Goal: Navigation & Orientation: Find specific page/section

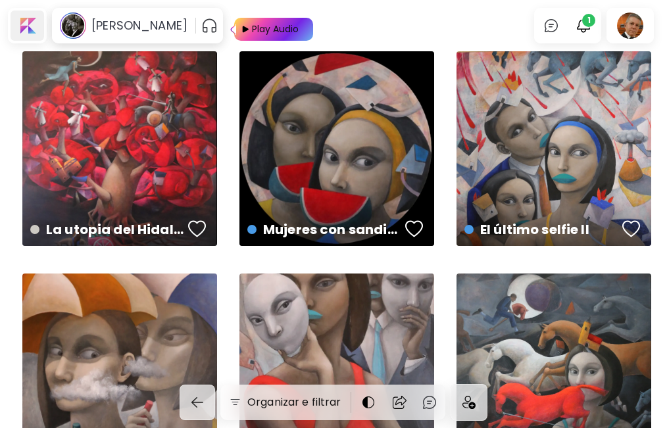
click at [22, 23] on div at bounding box center [28, 26] width 34 height 30
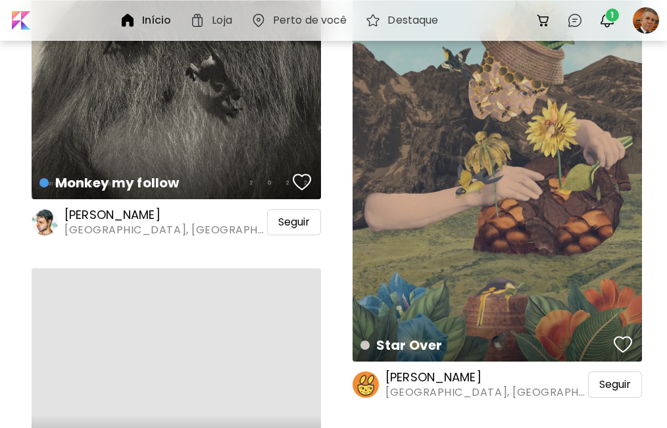
scroll to position [4607, 0]
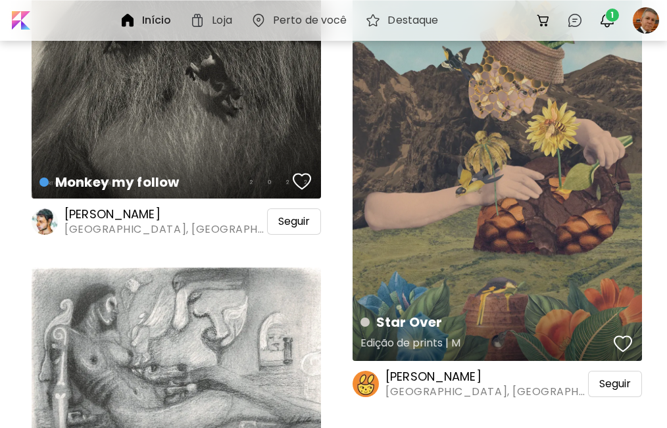
click at [441, 178] on div "Star Over Edição de prints | M" at bounding box center [498, 168] width 290 height 386
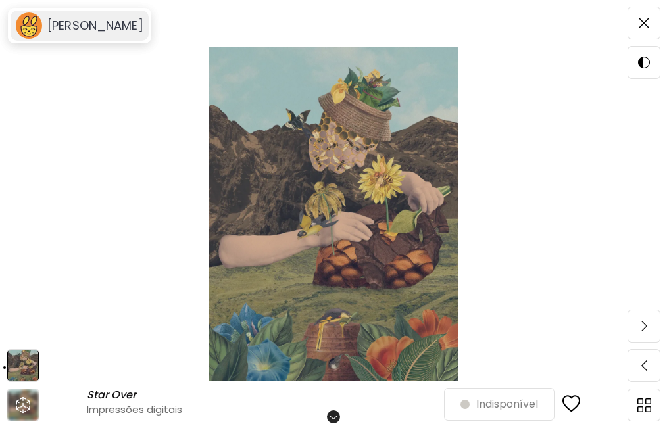
click at [89, 34] on div "[PERSON_NAME]" at bounding box center [80, 26] width 138 height 30
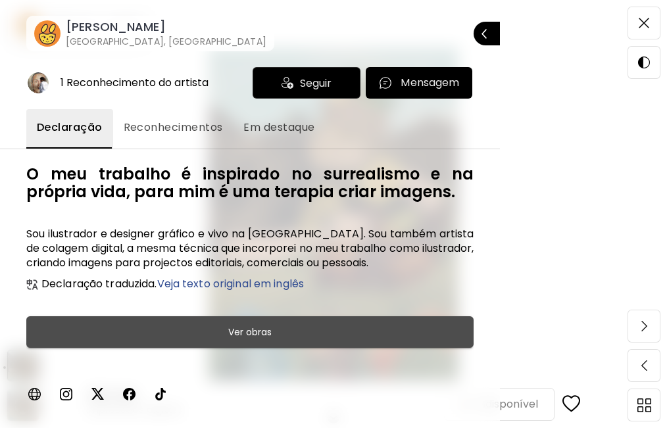
click at [257, 327] on h6 "Ver obras" at bounding box center [249, 332] width 43 height 16
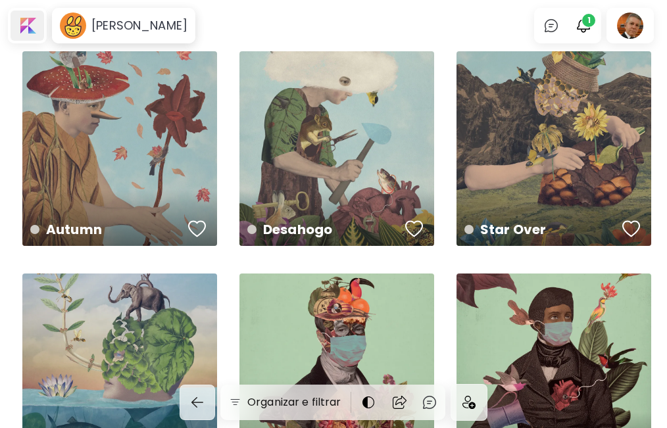
click at [31, 23] on div at bounding box center [28, 26] width 34 height 30
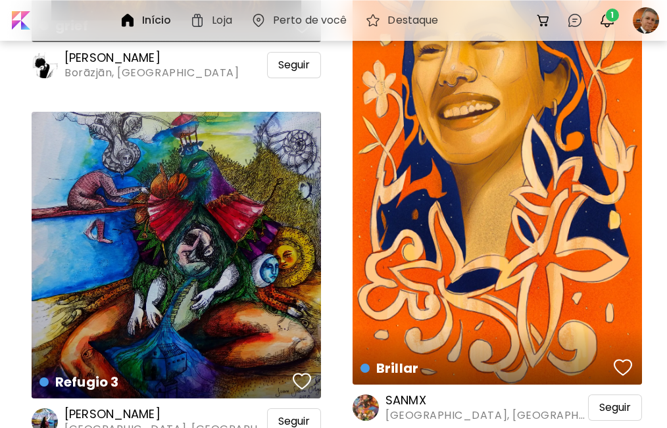
scroll to position [6800, 0]
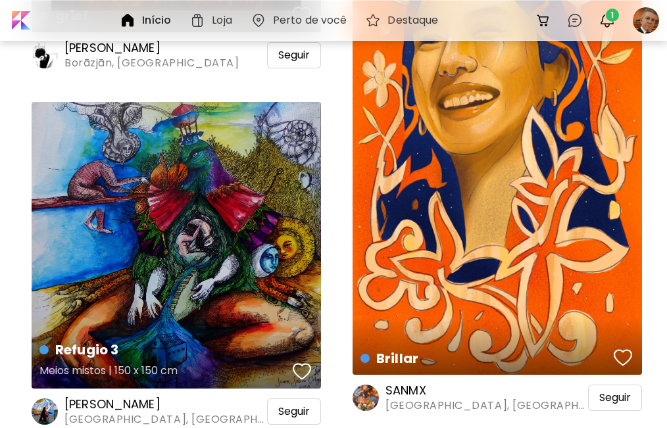
click at [153, 220] on div "Refugio 3 Meios mistos | 150 x 150 cm" at bounding box center [177, 245] width 290 height 287
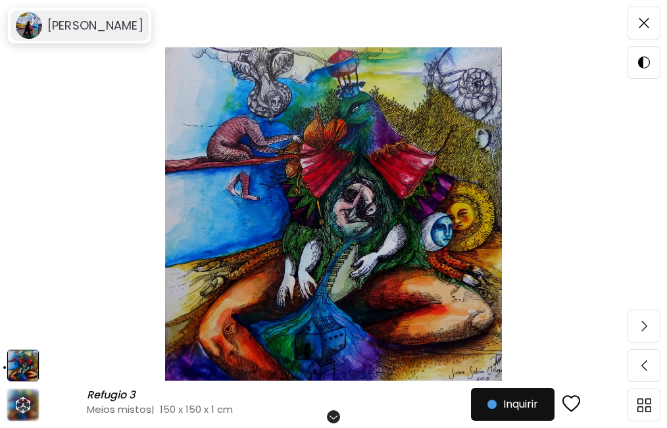
click at [104, 27] on h6 "[PERSON_NAME]" at bounding box center [95, 26] width 96 height 16
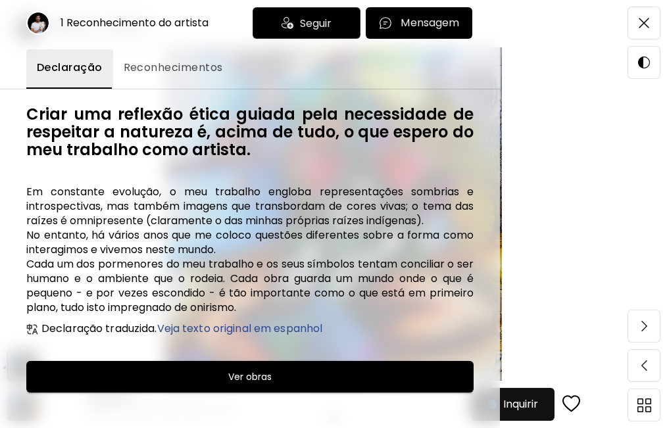
scroll to position [88, 0]
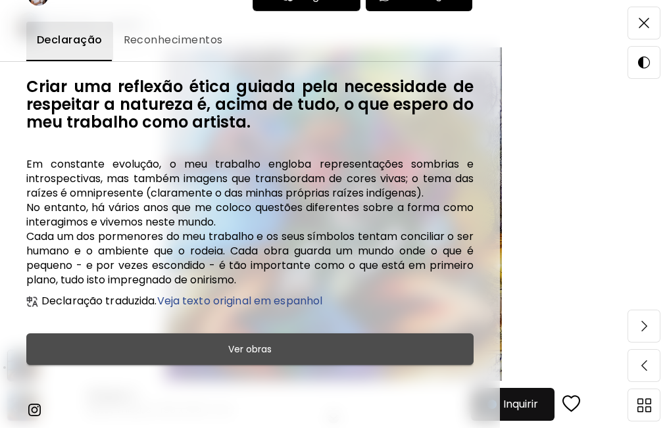
click at [251, 346] on h6 "Ver obras" at bounding box center [249, 350] width 43 height 16
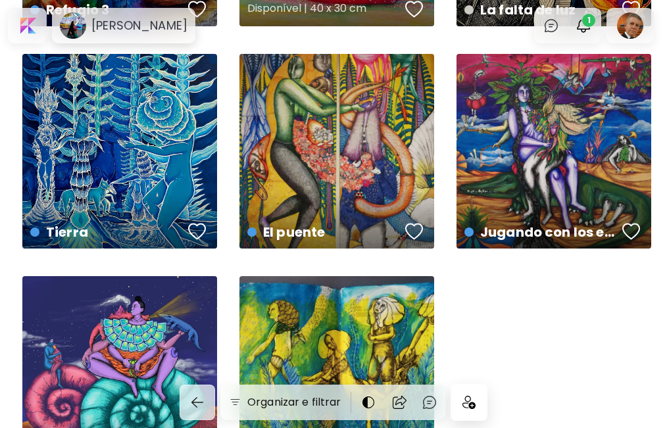
scroll to position [335, 0]
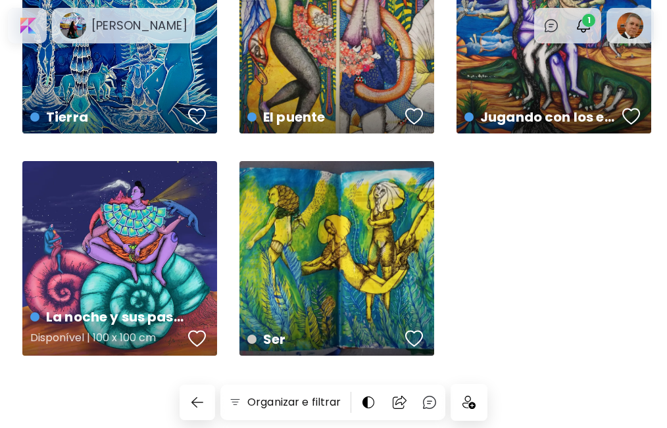
click at [115, 259] on div "La noche y sus pasos Disponível | 100 x 100 cm" at bounding box center [119, 258] width 195 height 195
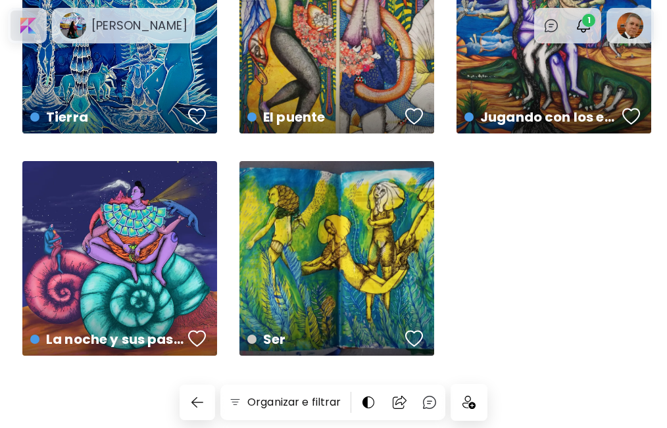
click at [24, 21] on div at bounding box center [28, 26] width 34 height 30
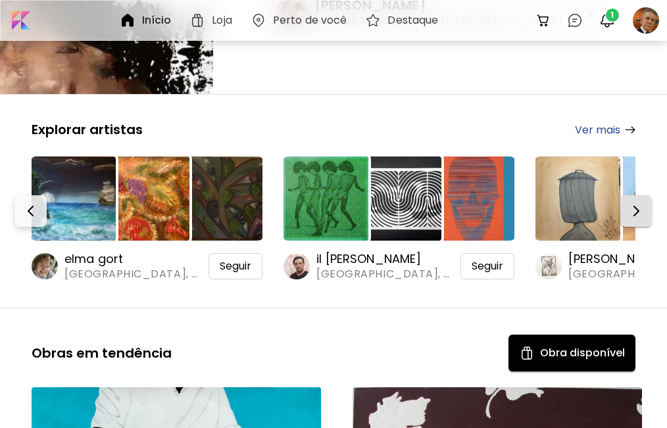
click at [644, 205] on img "button" at bounding box center [636, 211] width 16 height 16
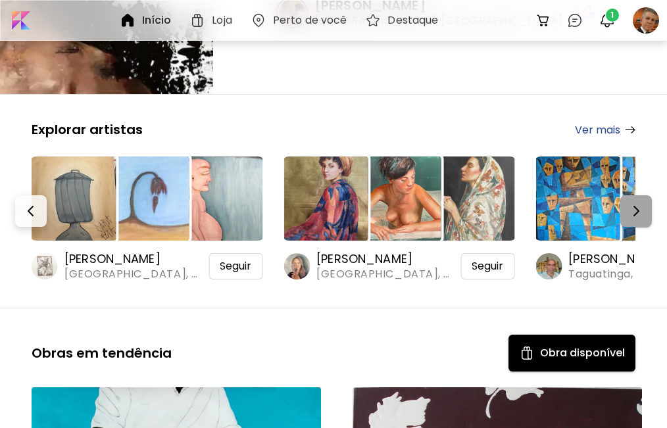
click at [644, 205] on img "button" at bounding box center [636, 211] width 16 height 16
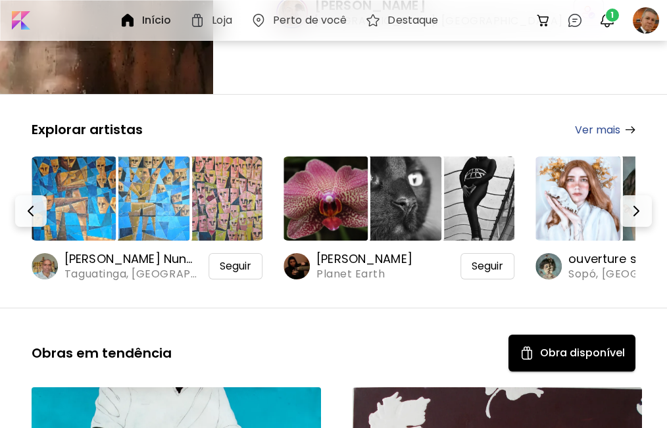
click at [97, 205] on img at bounding box center [74, 199] width 84 height 84
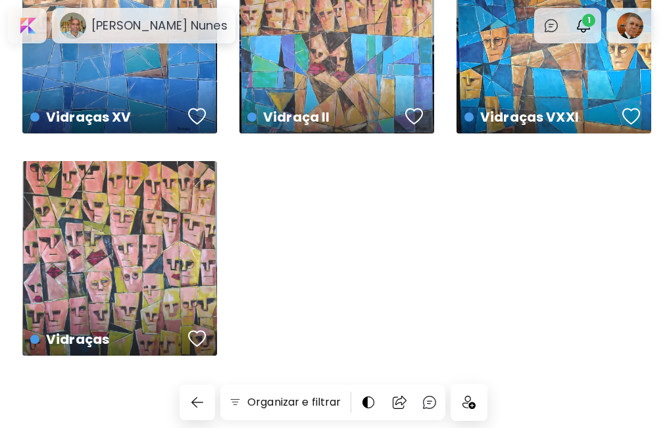
scroll to position [170, 0]
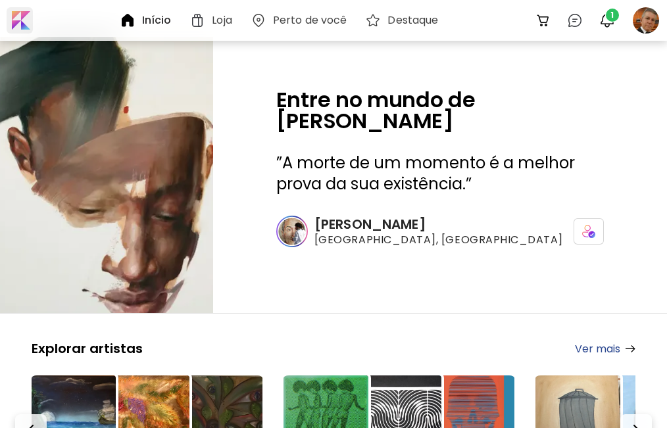
click at [14, 16] on div at bounding box center [20, 20] width 26 height 26
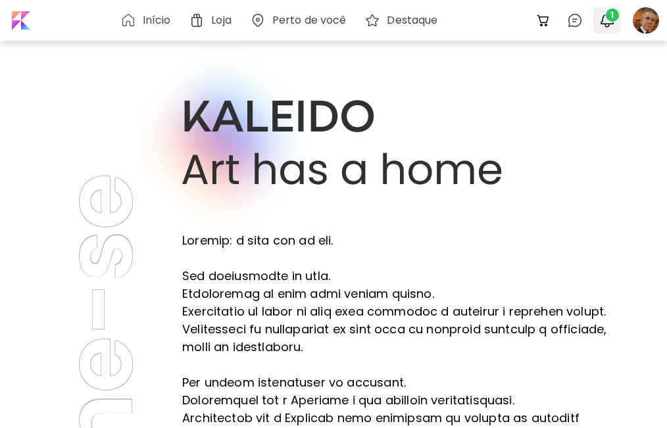
click at [606, 18] on img "button" at bounding box center [608, 21] width 16 height 16
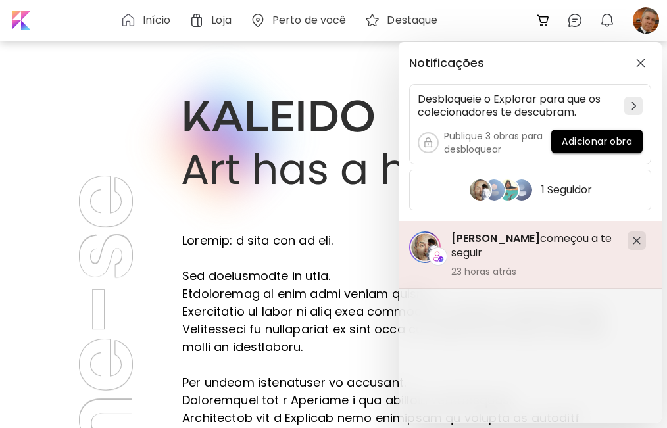
click at [484, 245] on span "[PERSON_NAME]" at bounding box center [495, 238] width 89 height 15
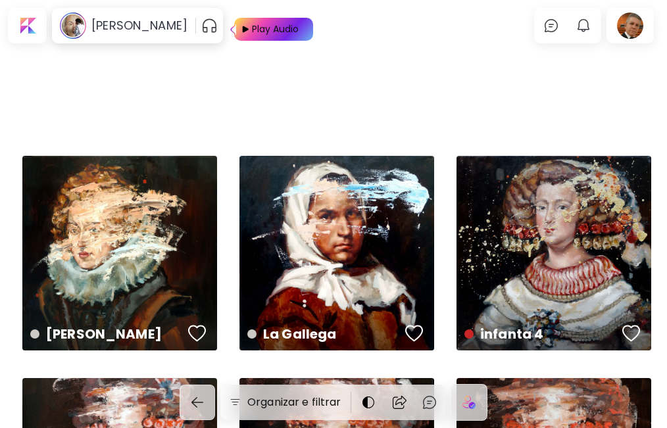
scroll to position [8120, 0]
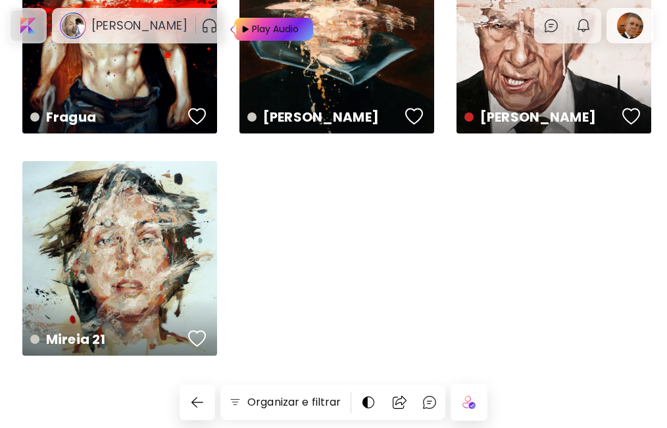
click at [30, 23] on div at bounding box center [28, 26] width 34 height 30
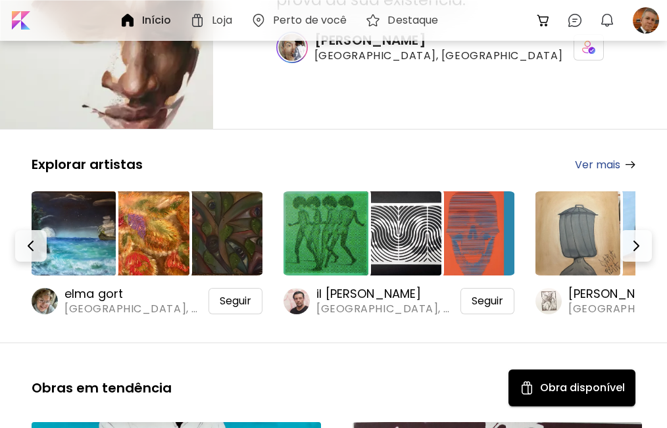
scroll to position [219, 0]
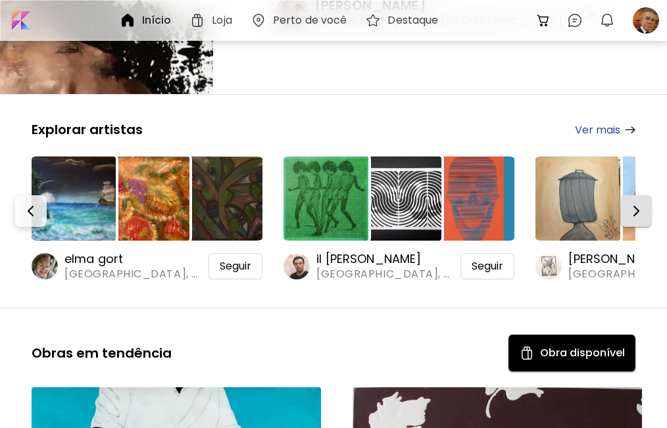
click at [644, 218] on img "button" at bounding box center [636, 211] width 16 height 16
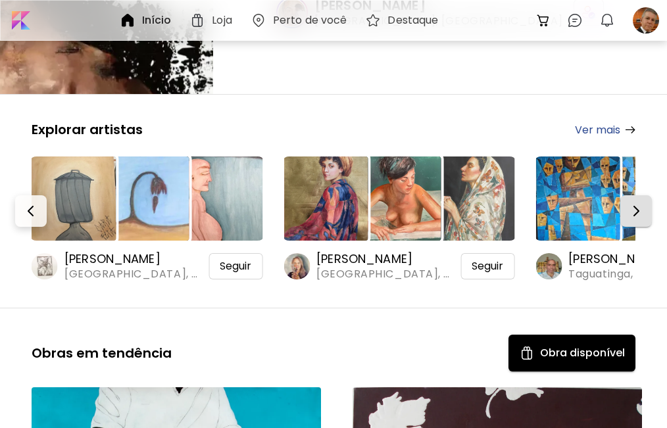
click at [644, 218] on img "button" at bounding box center [636, 211] width 16 height 16
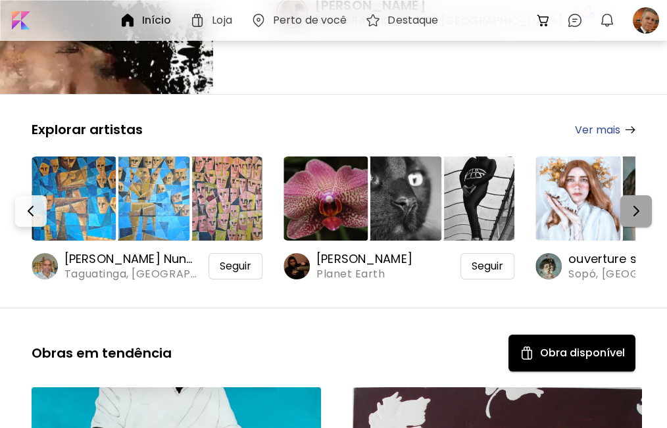
click at [644, 213] on img "button" at bounding box center [636, 211] width 16 height 16
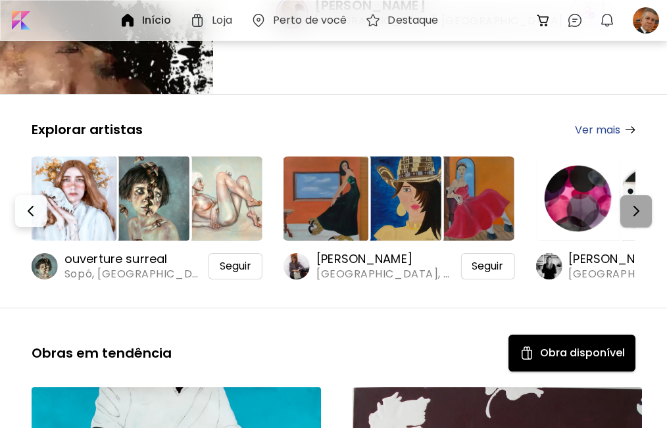
click at [644, 213] on img "button" at bounding box center [636, 211] width 16 height 16
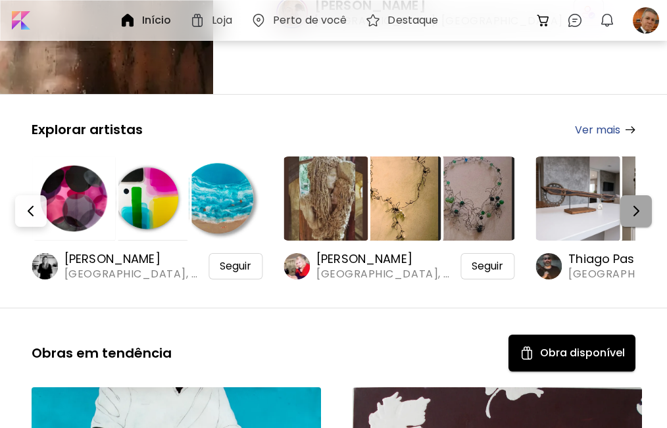
click at [644, 213] on img "button" at bounding box center [636, 211] width 16 height 16
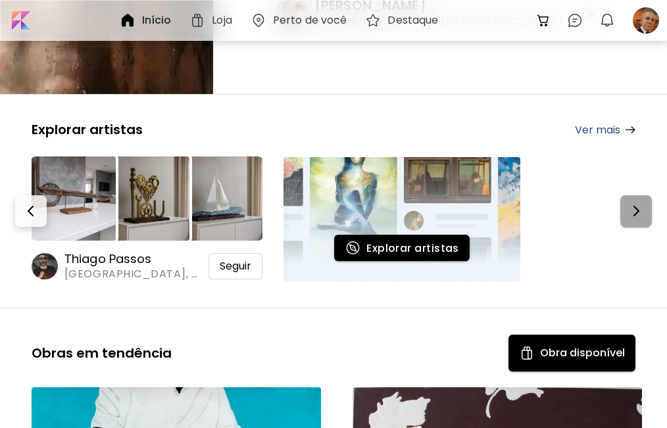
click at [644, 213] on img "button" at bounding box center [636, 211] width 16 height 16
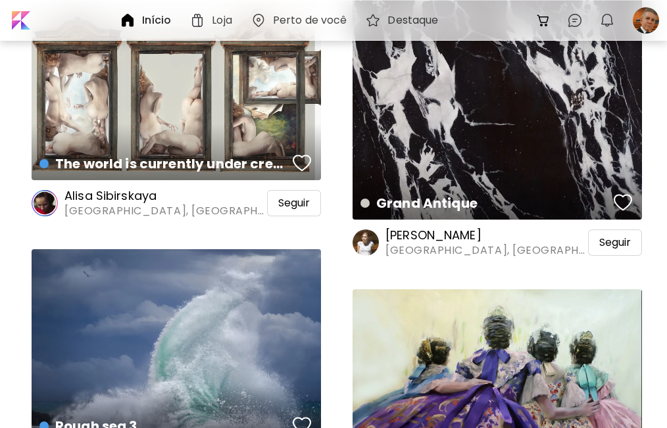
scroll to position [3510, 0]
